Goal: Find specific page/section: Find specific page/section

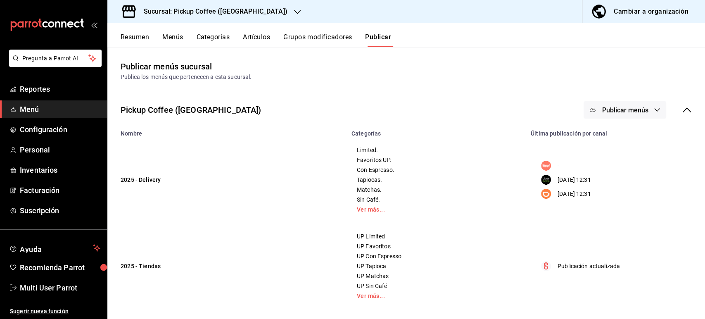
click at [141, 40] on button "Resumen" at bounding box center [135, 40] width 28 height 14
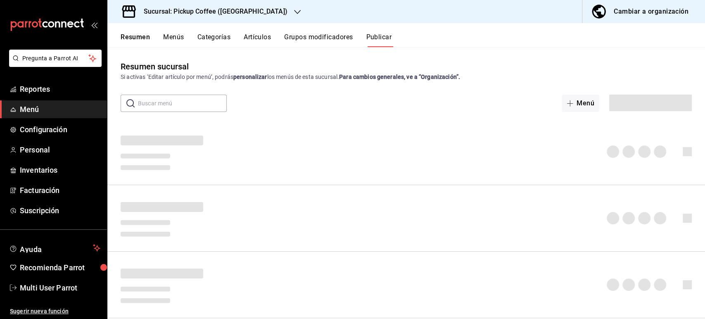
click at [231, 11] on h3 "Sucursal: Pickup Coffee ([GEOGRAPHIC_DATA])" at bounding box center [212, 12] width 150 height 10
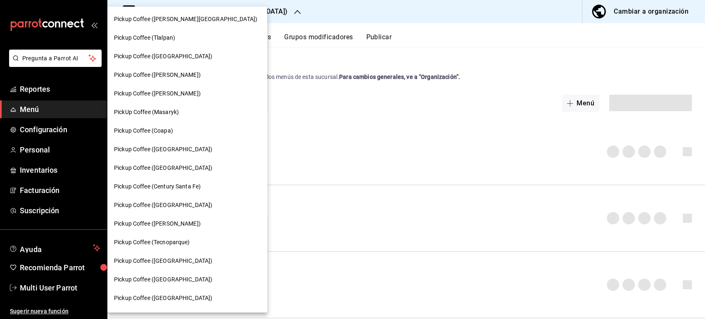
click at [231, 11] on div "Pickup Coffee ([PERSON_NAME][GEOGRAPHIC_DATA]) Pickup Coffee (Tlalpan) Pickup C…" at bounding box center [352, 159] width 705 height 319
click at [177, 239] on span "Pickup Coffee (Tecnoparque)" at bounding box center [152, 242] width 76 height 9
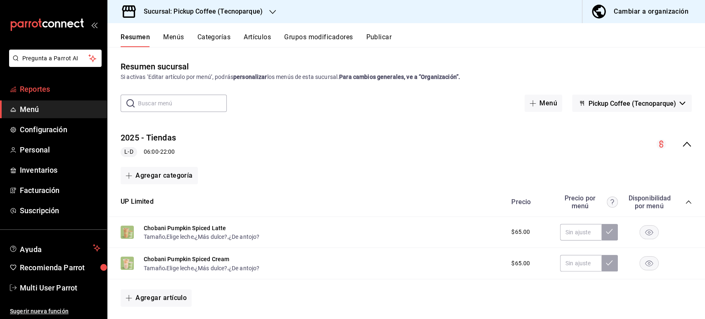
click at [61, 85] on span "Reportes" at bounding box center [60, 88] width 80 height 11
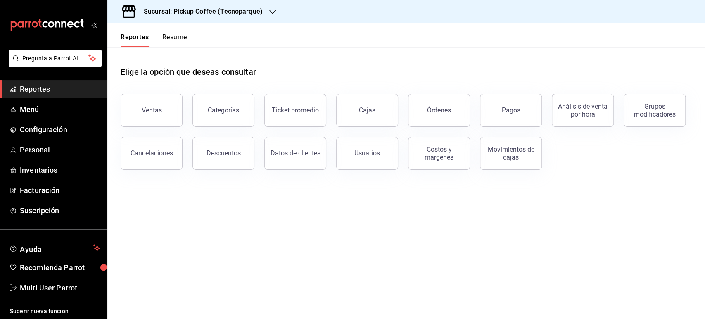
click at [182, 41] on button "Resumen" at bounding box center [176, 40] width 28 height 14
